Goal: Task Accomplishment & Management: Manage account settings

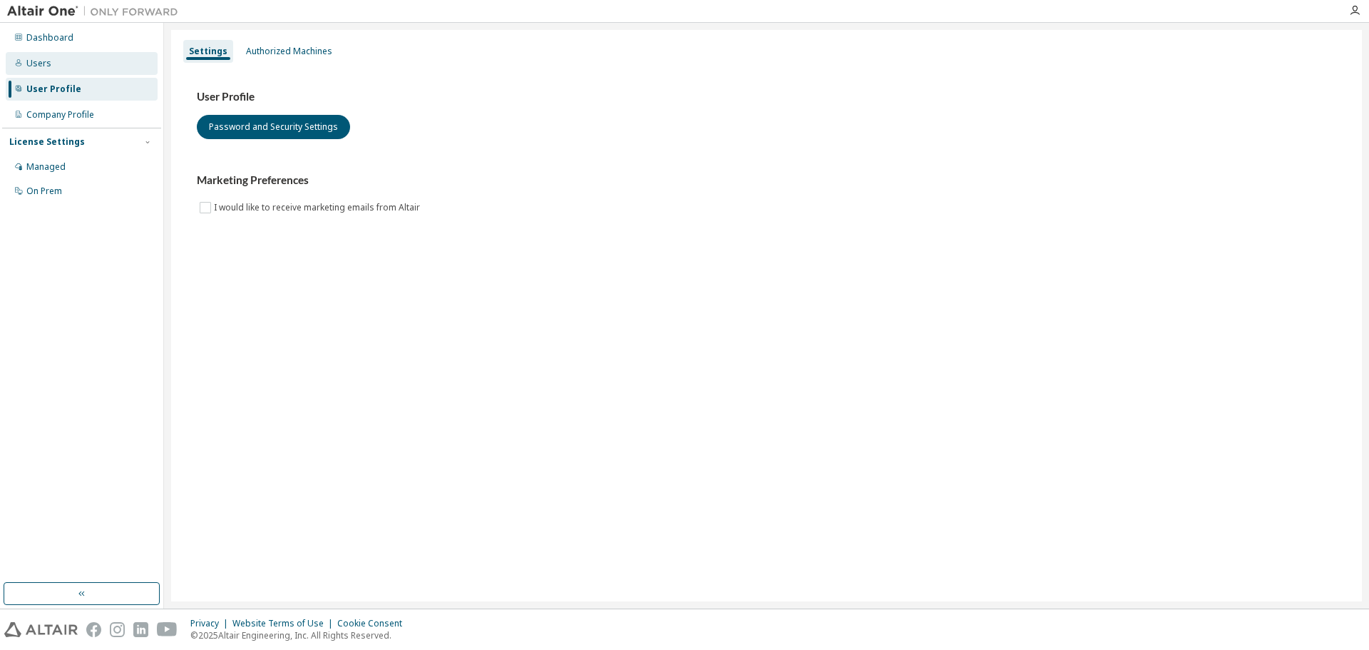
click at [54, 62] on div "Users" at bounding box center [82, 63] width 152 height 23
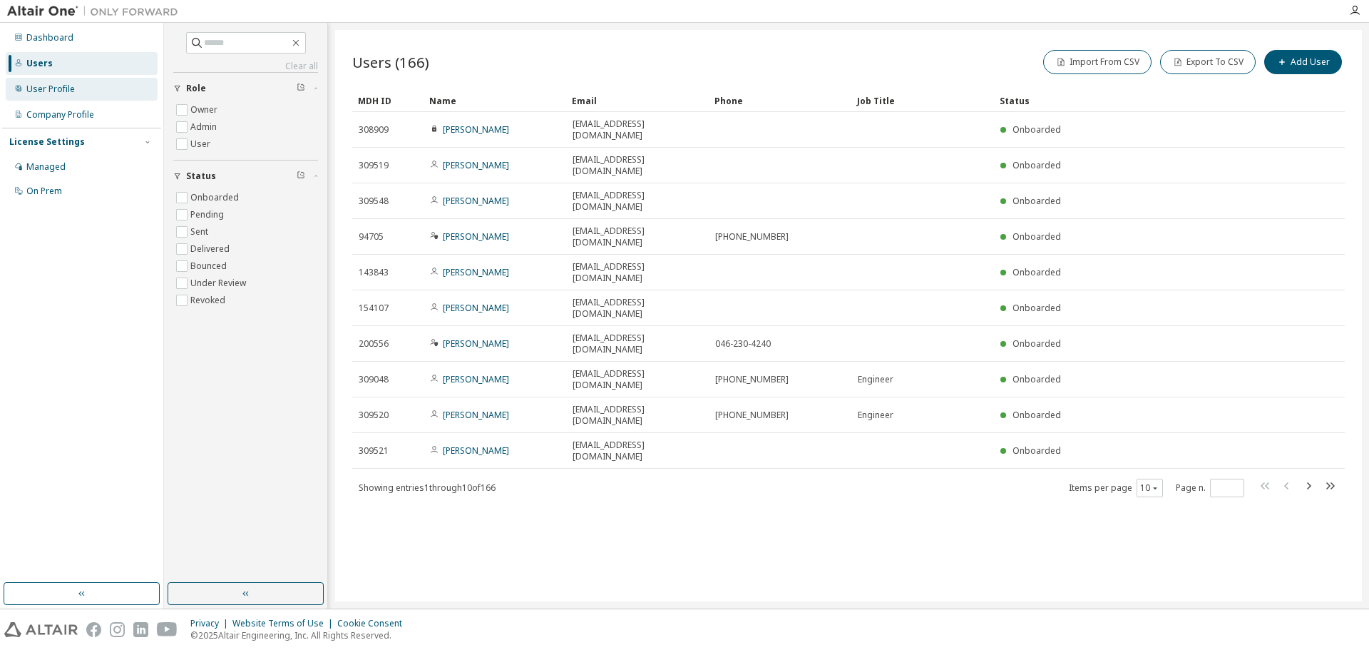
click at [56, 86] on div "User Profile" at bounding box center [50, 88] width 49 height 11
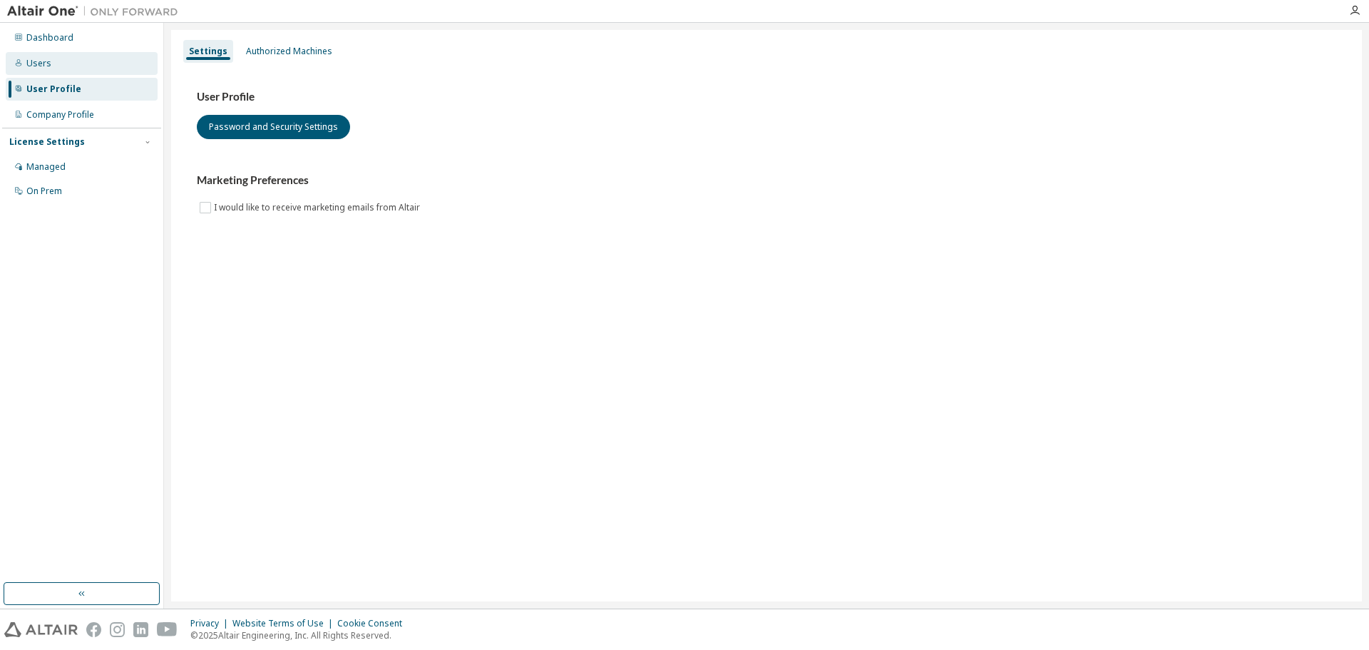
click at [48, 53] on div "Users" at bounding box center [82, 63] width 152 height 23
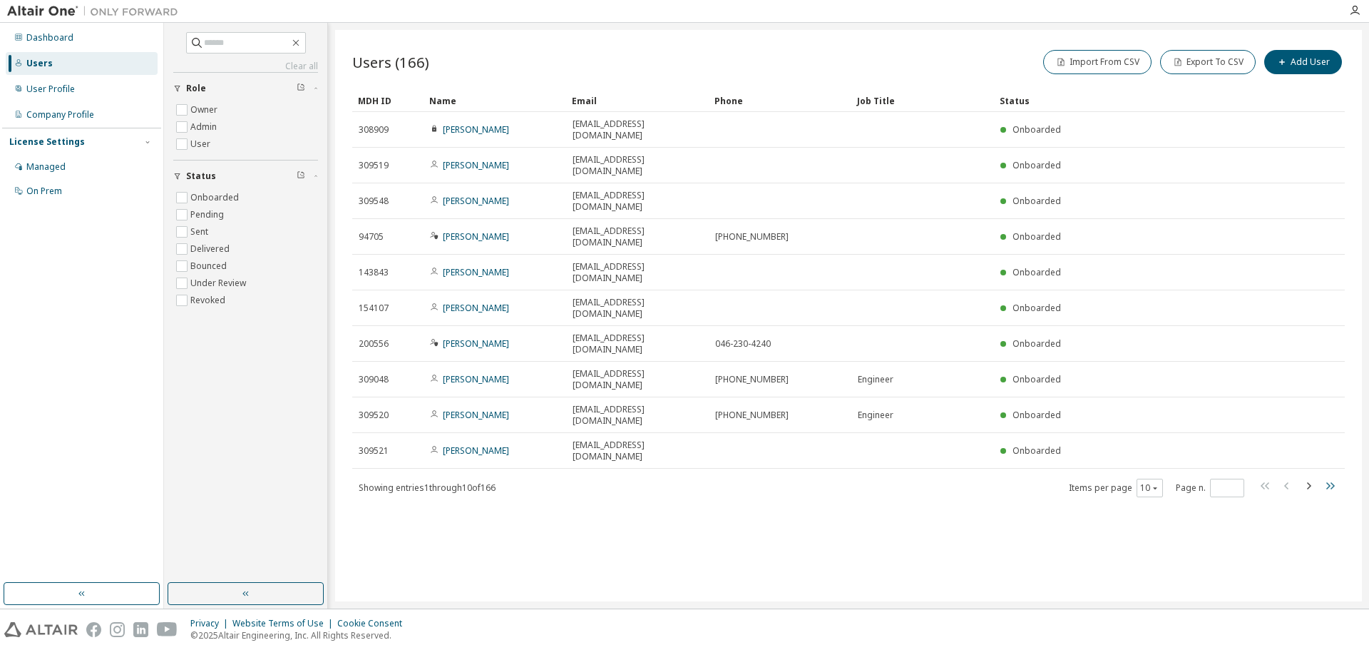
click at [1333, 482] on icon "button" at bounding box center [1331, 485] width 9 height 7
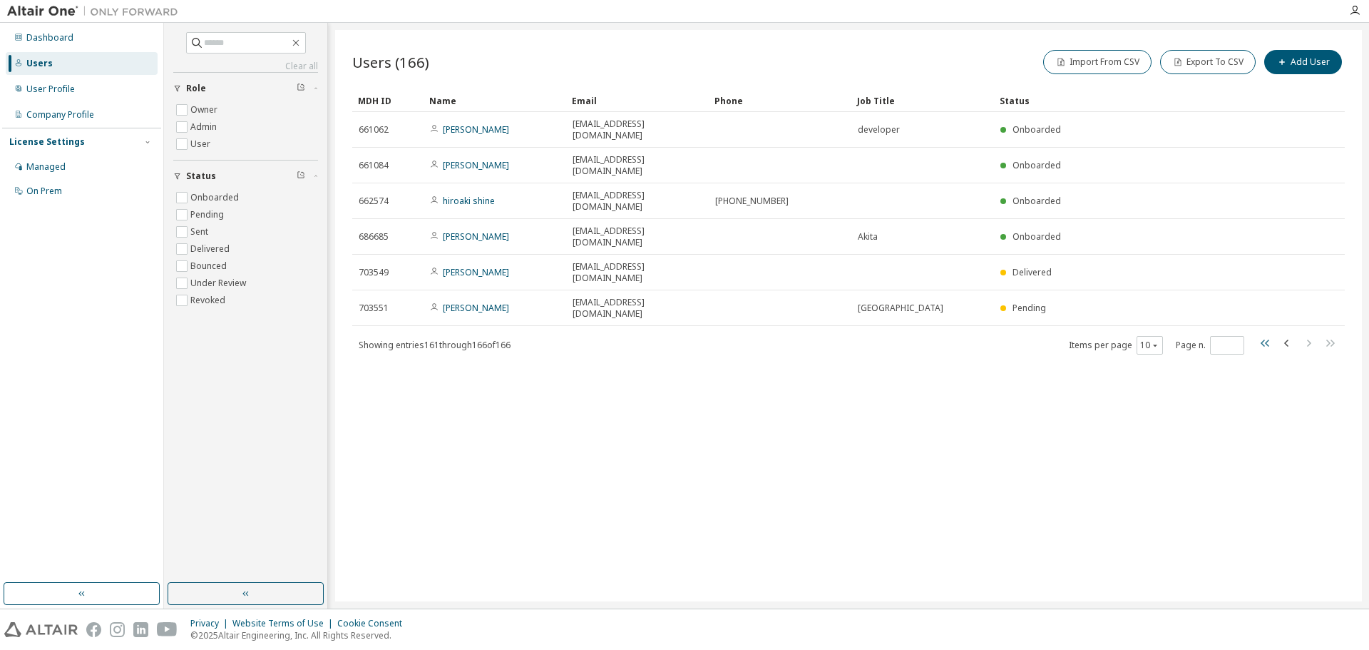
click at [1265, 335] on icon "button" at bounding box center [1265, 343] width 17 height 17
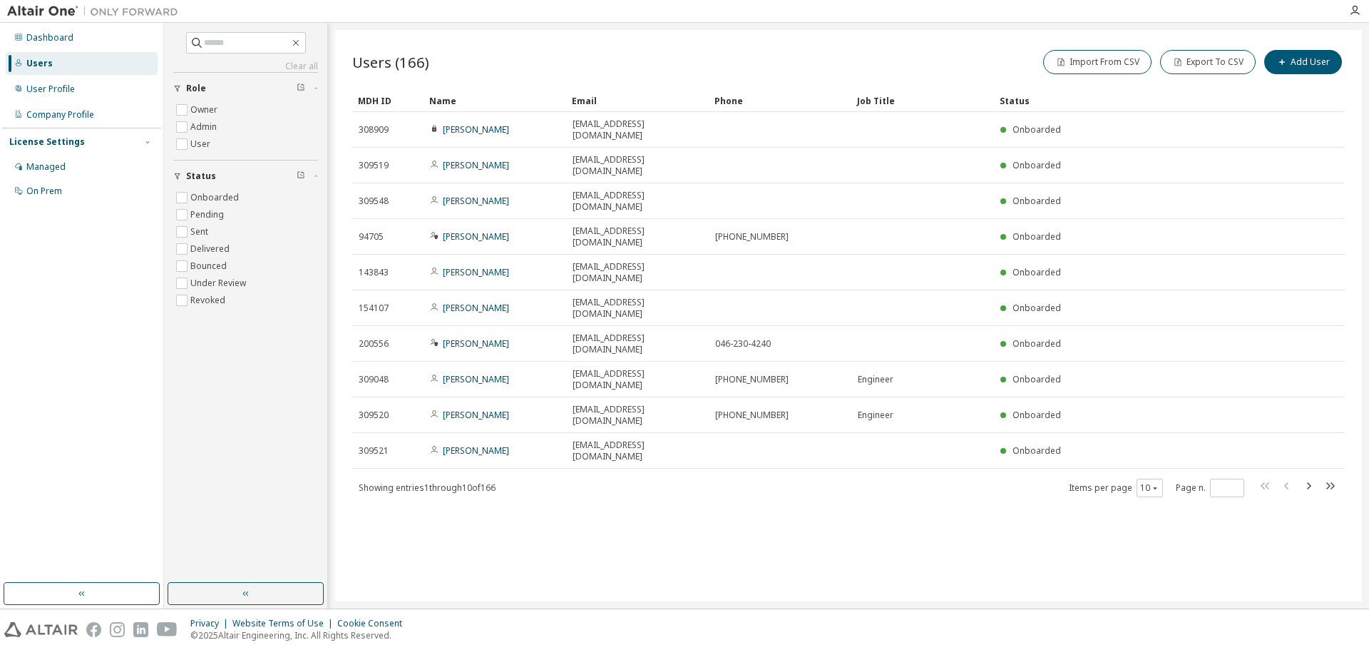
click at [491, 126] on link "Toshiyuki Suto" at bounding box center [476, 129] width 66 height 12
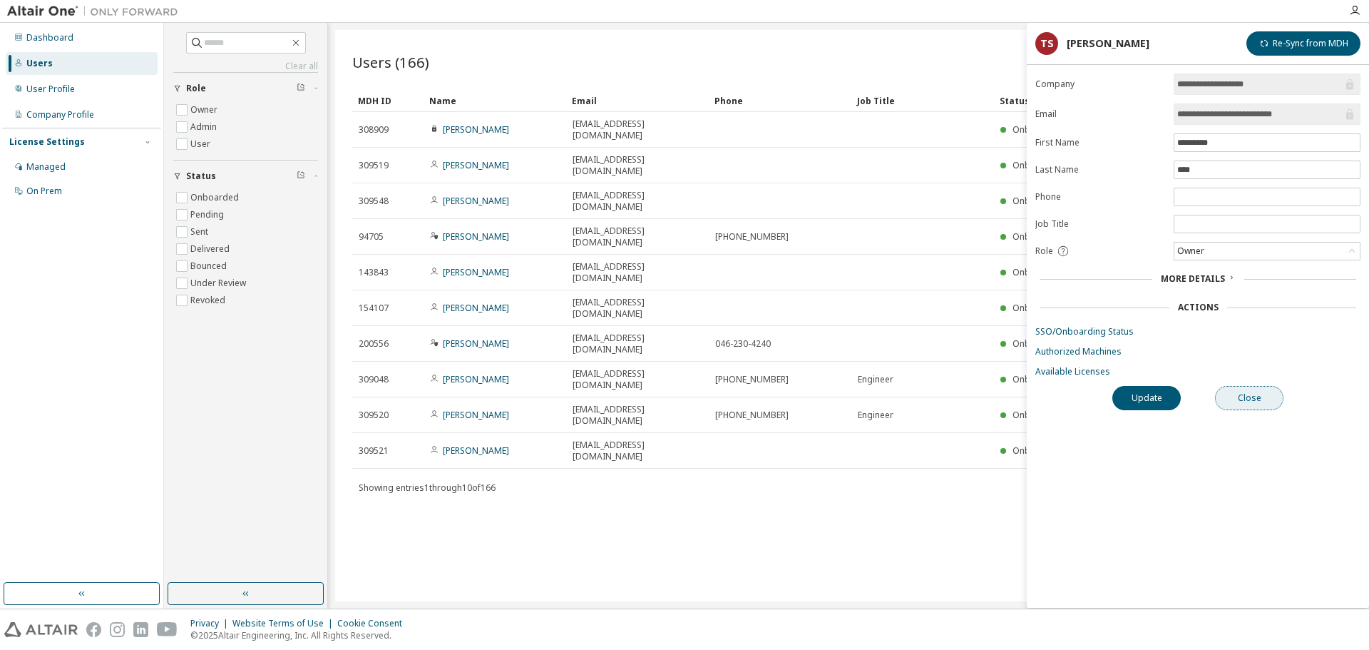
click at [1251, 389] on button "Close" at bounding box center [1249, 398] width 68 height 24
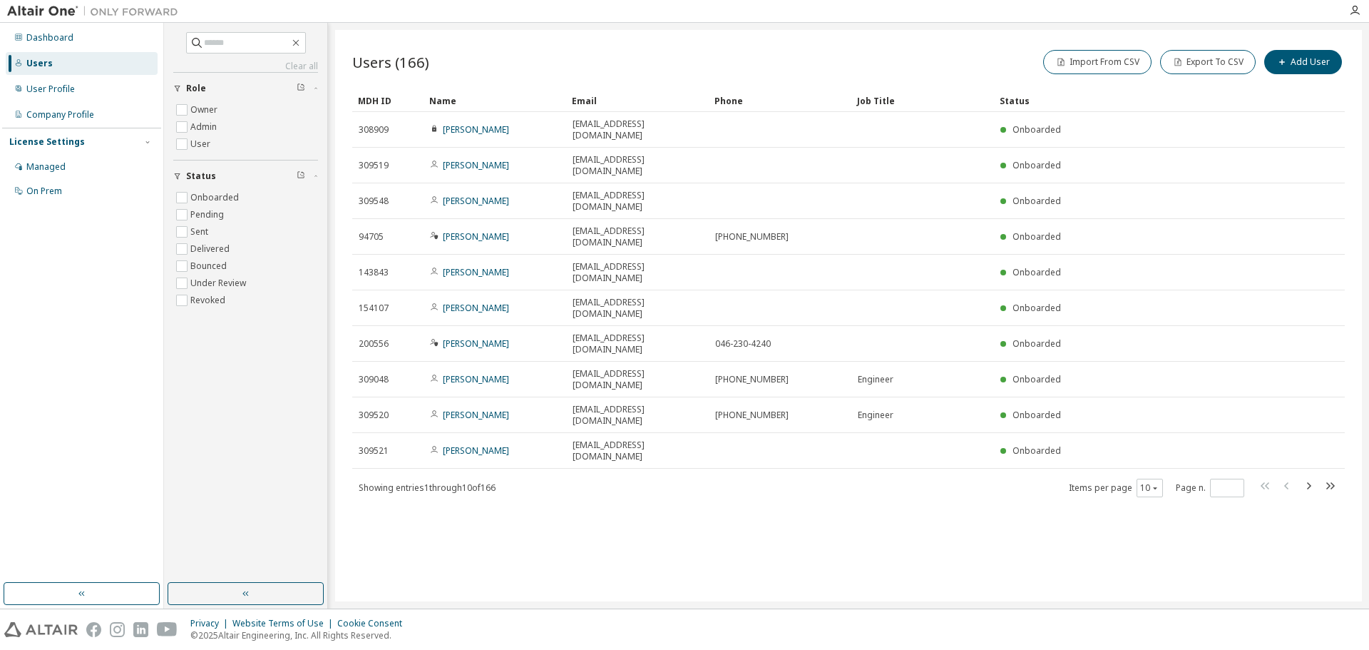
click at [753, 494] on div "Users (166) Import From CSV Export To CSV Add User Clear Load Save Save As Fiel…" at bounding box center [848, 315] width 1027 height 571
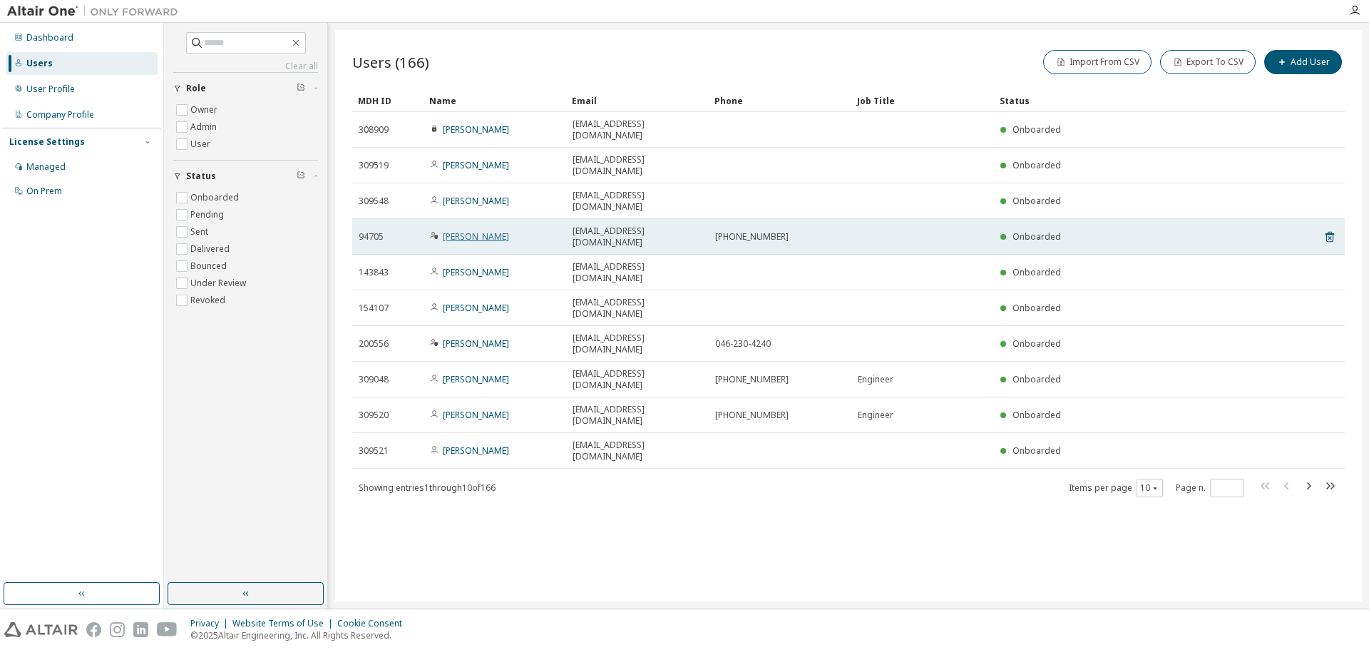
click at [456, 230] on link "Daisuke Kurita" at bounding box center [476, 236] width 66 height 12
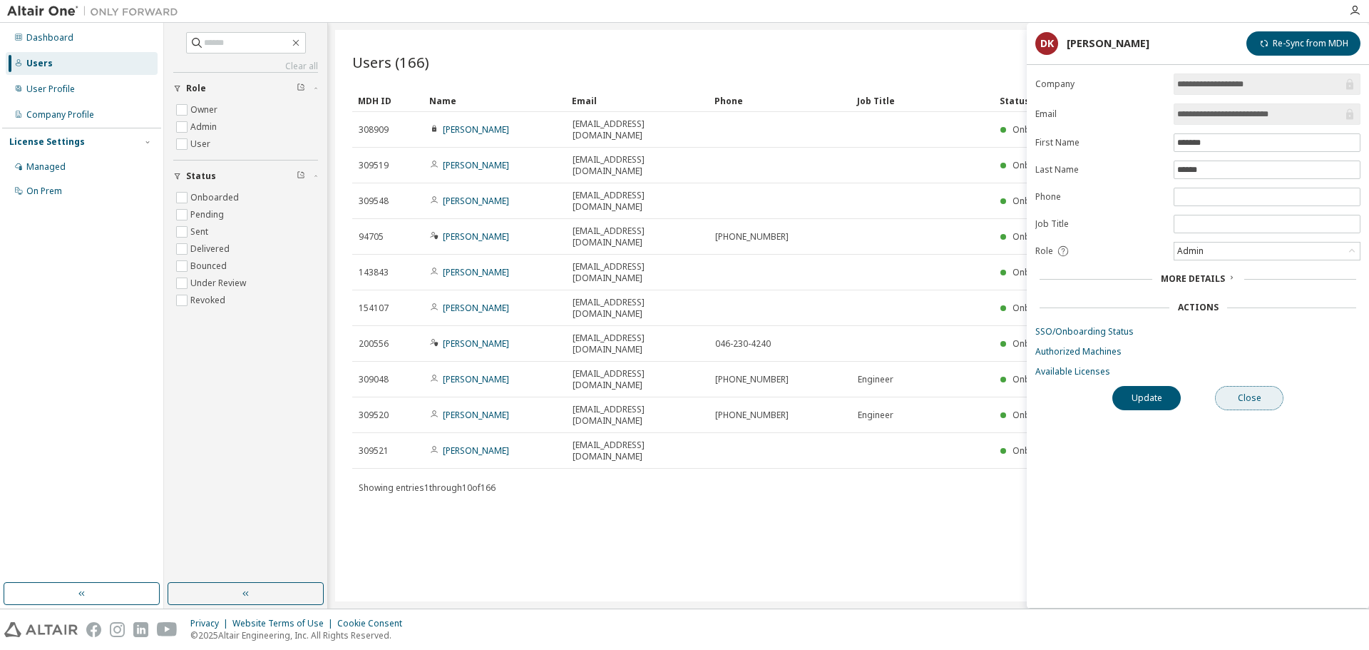
click at [1254, 407] on button "Close" at bounding box center [1249, 398] width 68 height 24
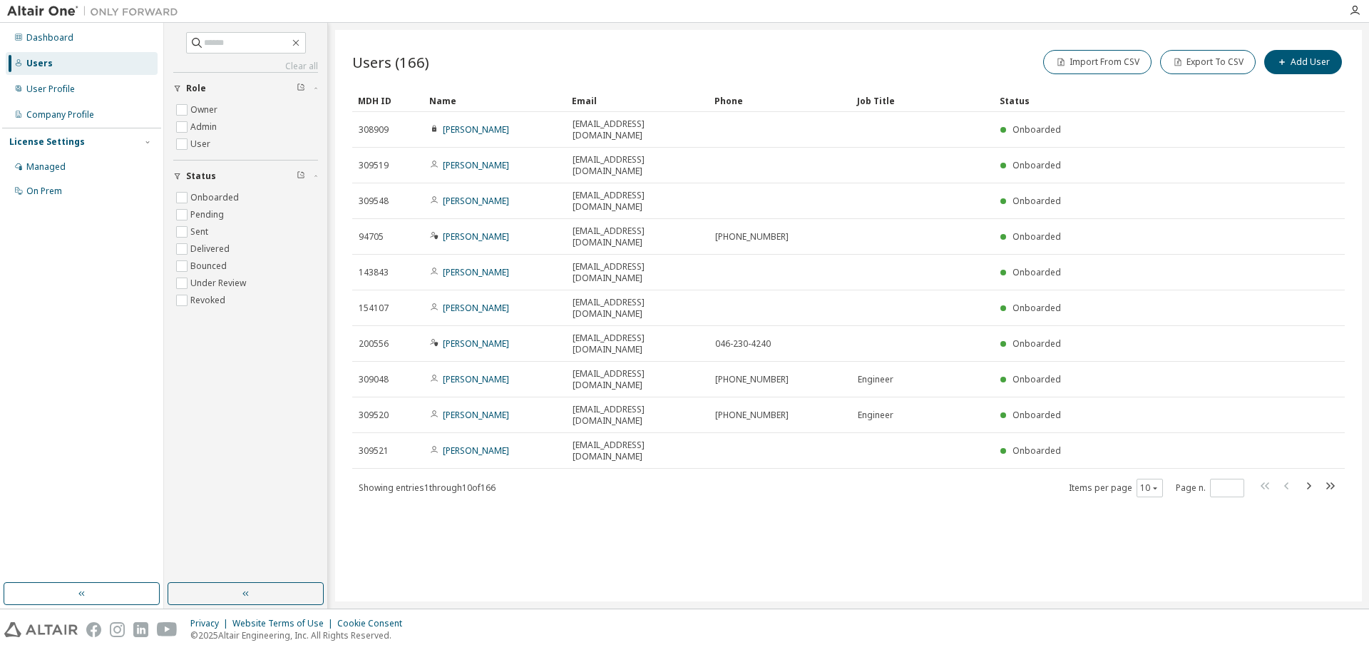
click at [842, 462] on div "Users (166) Import From CSV Export To CSV Add User Clear Load Save Save As Fiel…" at bounding box center [848, 315] width 1027 height 571
click at [1307, 477] on icon "button" at bounding box center [1308, 485] width 17 height 17
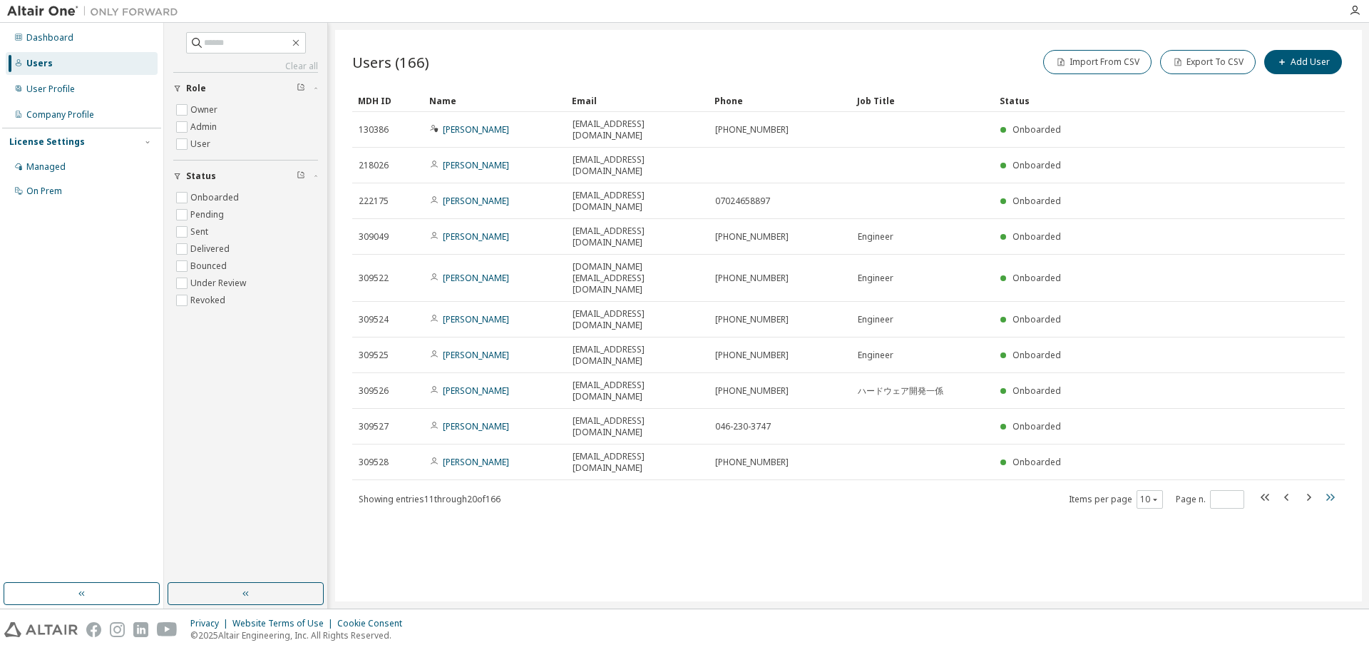
click at [1327, 489] on icon "button" at bounding box center [1330, 497] width 17 height 17
type input "**"
